Goal: Use online tool/utility: Use online tool/utility

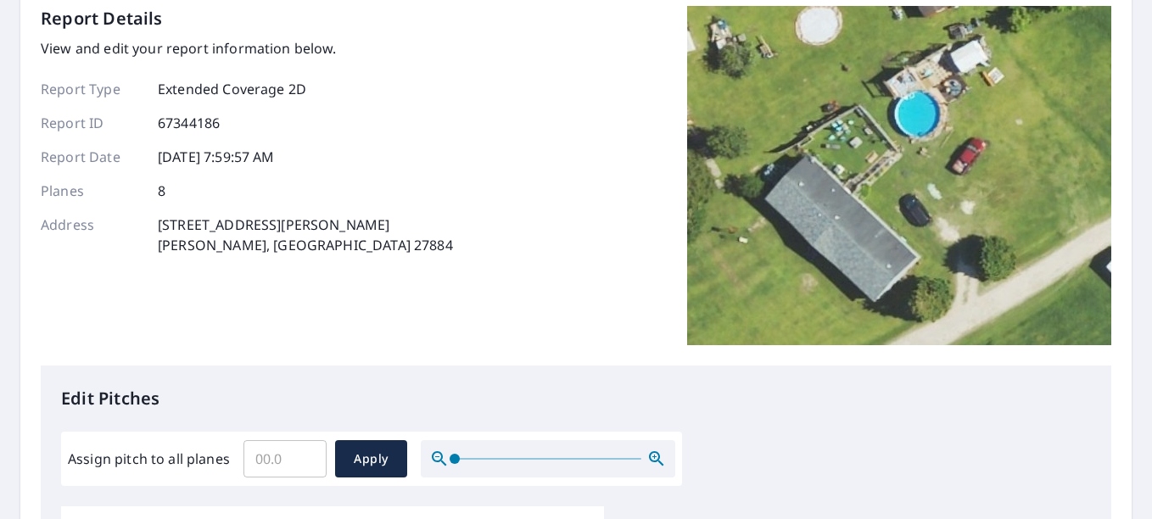
scroll to position [85, 0]
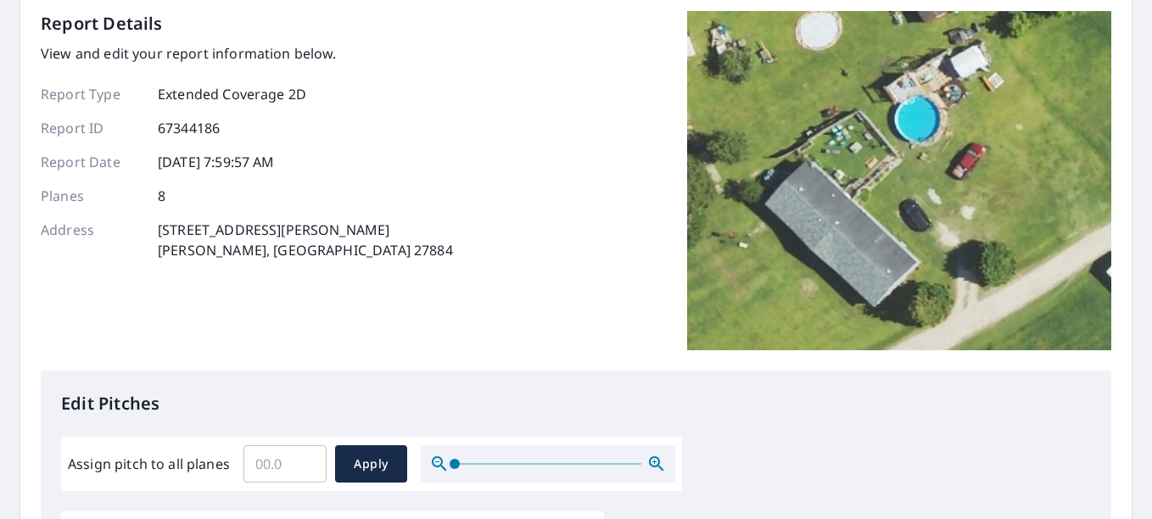
click at [272, 462] on input "Assign pitch to all planes" at bounding box center [284, 463] width 83 height 47
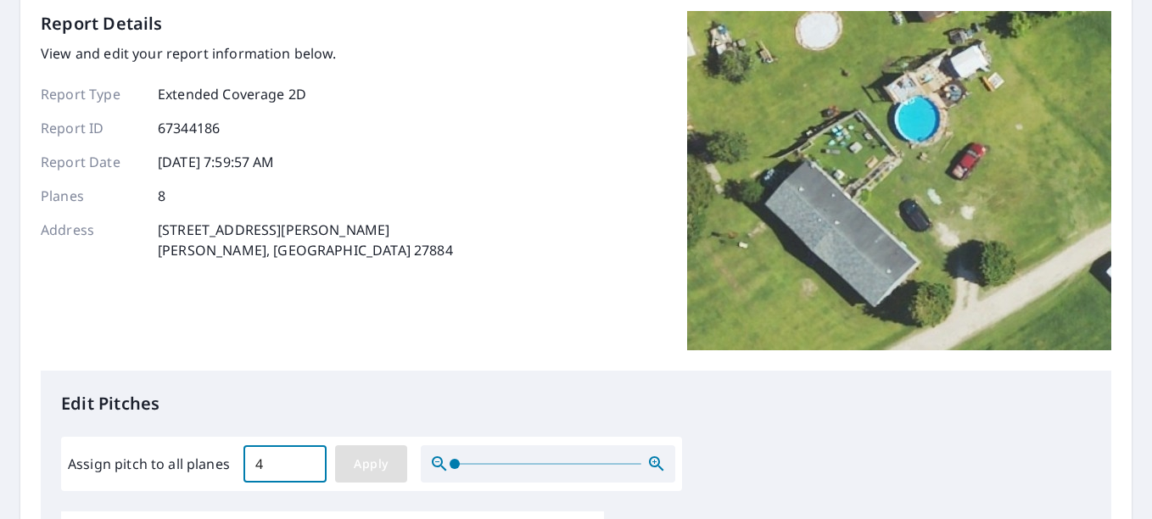
type input "4"
click at [383, 452] on button "Apply" at bounding box center [371, 463] width 72 height 37
type input "4"
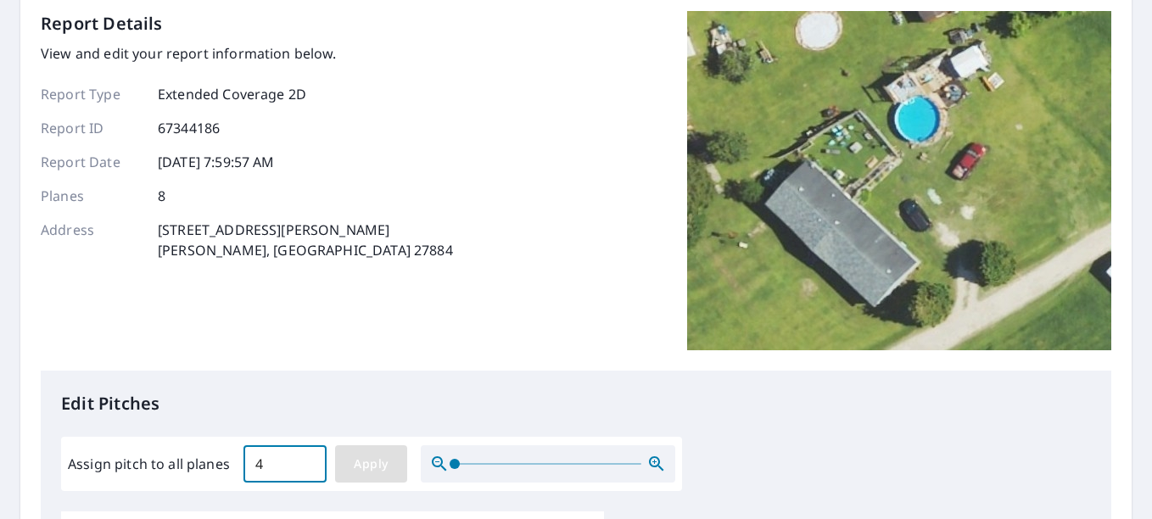
type input "4"
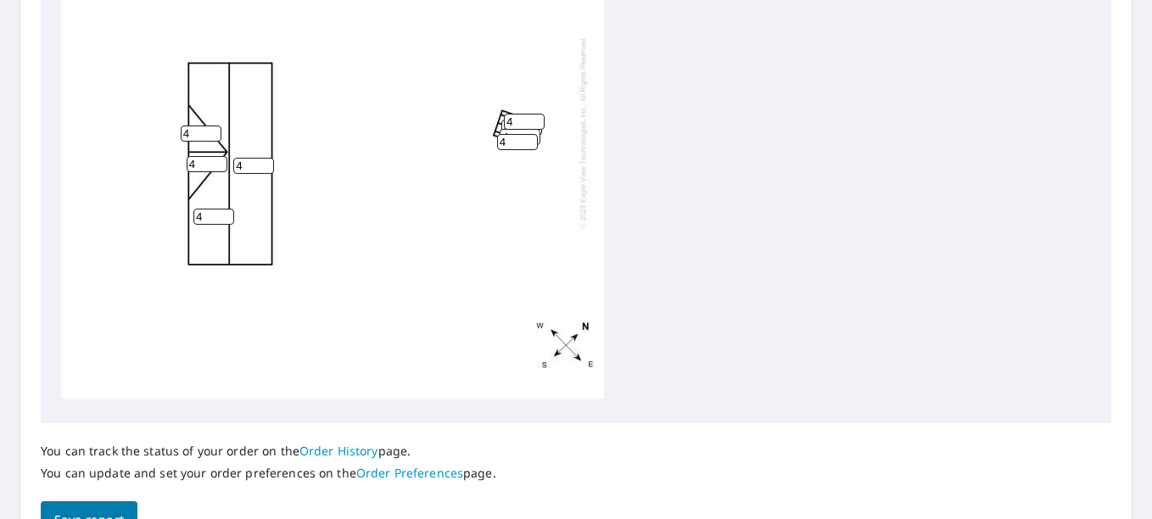
scroll to position [763, 0]
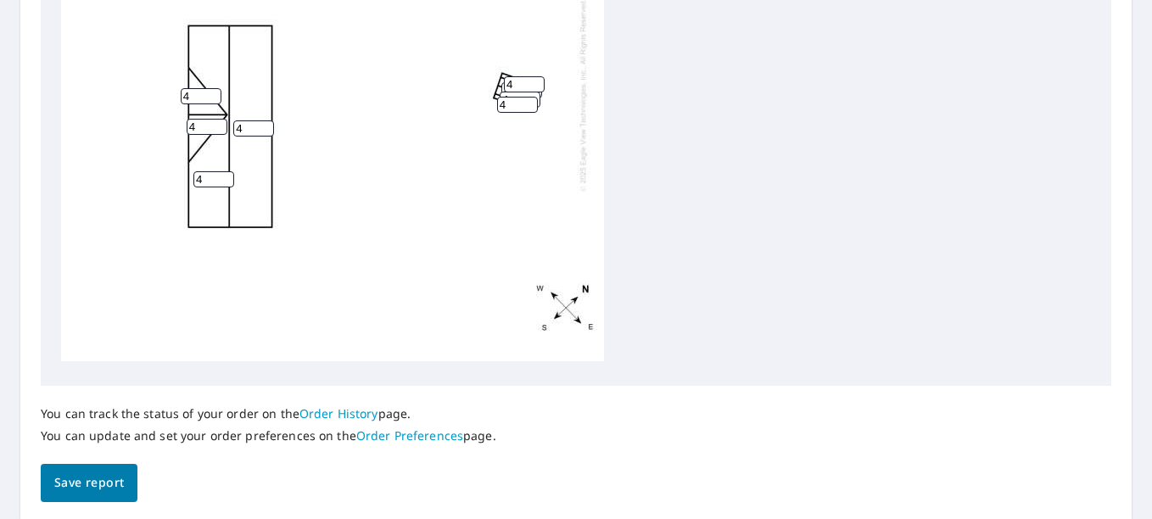
click at [54, 493] on span "Save report" at bounding box center [89, 482] width 70 height 21
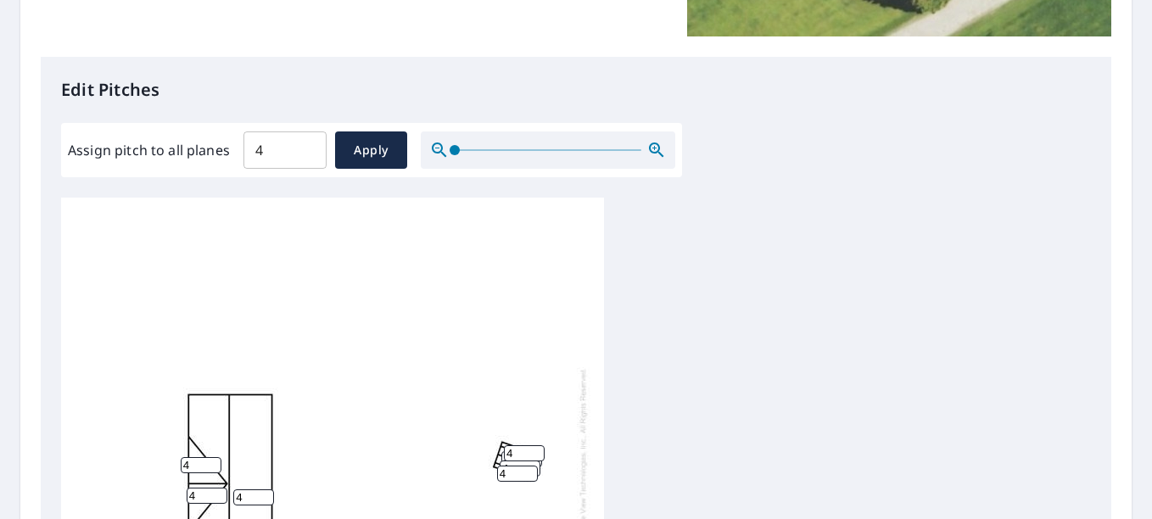
scroll to position [0, 0]
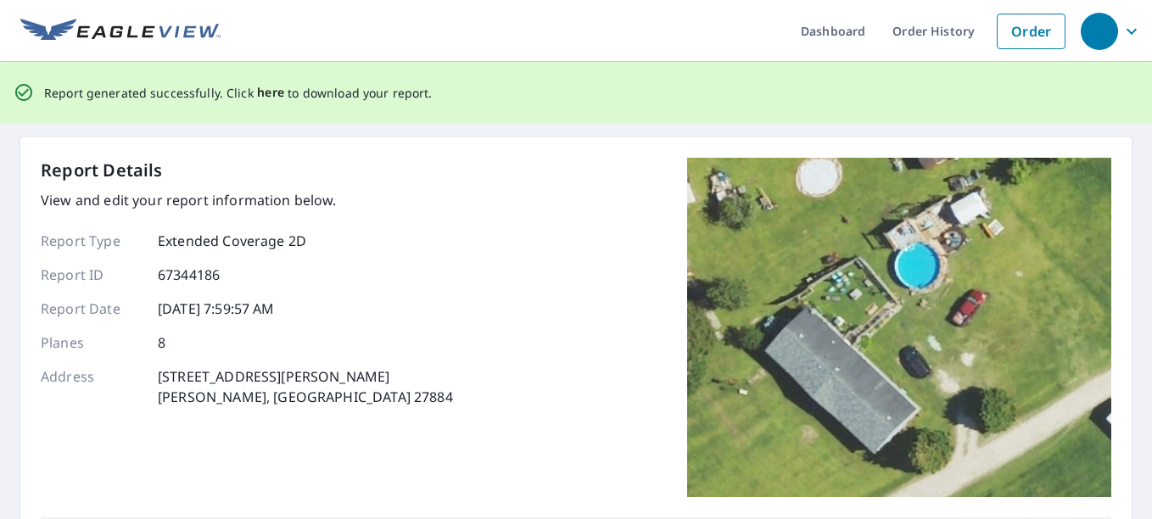
click at [257, 87] on span "here" at bounding box center [271, 92] width 28 height 21
